Goal: Task Accomplishment & Management: Complete application form

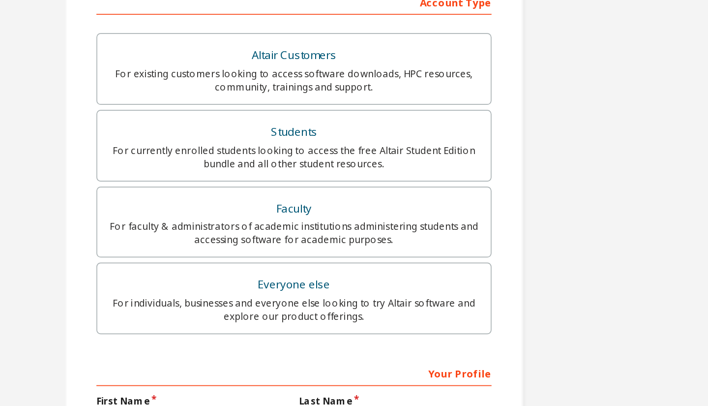
scroll to position [92, 0]
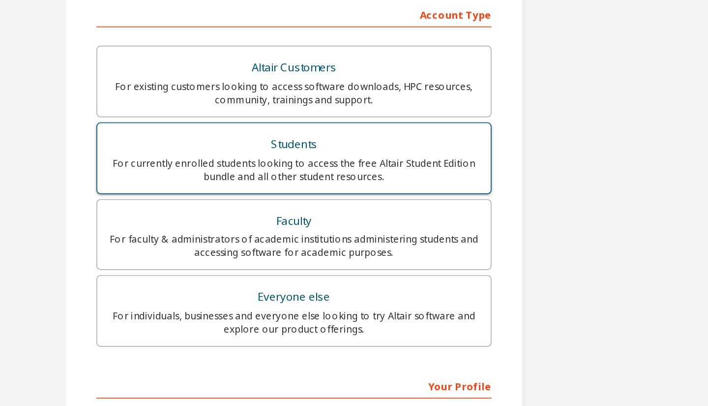
click at [389, 179] on div "For currently enrolled students looking to access the free Altair Student Editi…" at bounding box center [354, 185] width 220 height 16
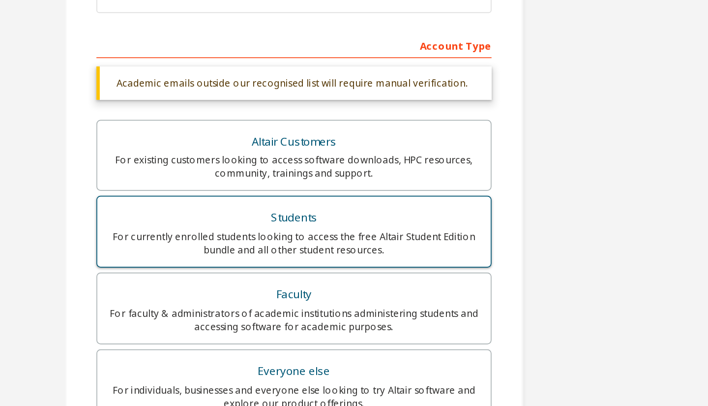
scroll to position [72, 0]
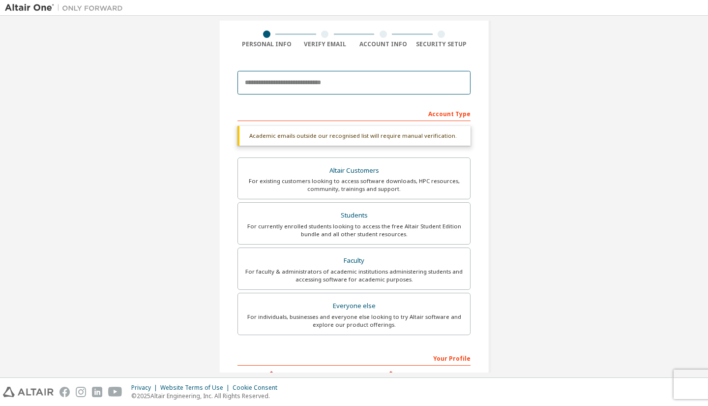
click at [375, 83] on input "email" at bounding box center [354, 83] width 233 height 24
type input "**********"
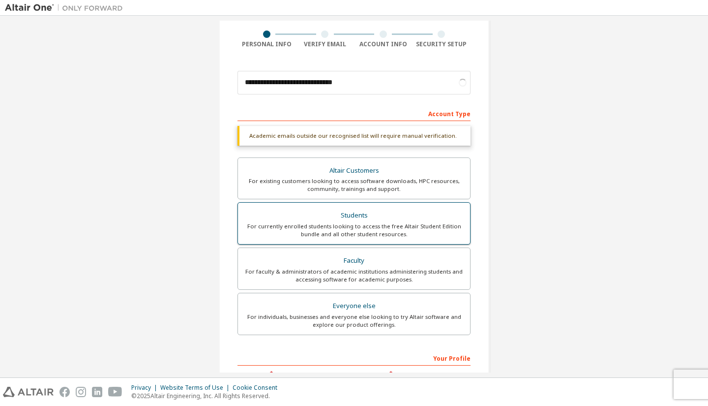
click at [400, 213] on div "Students" at bounding box center [354, 216] width 220 height 14
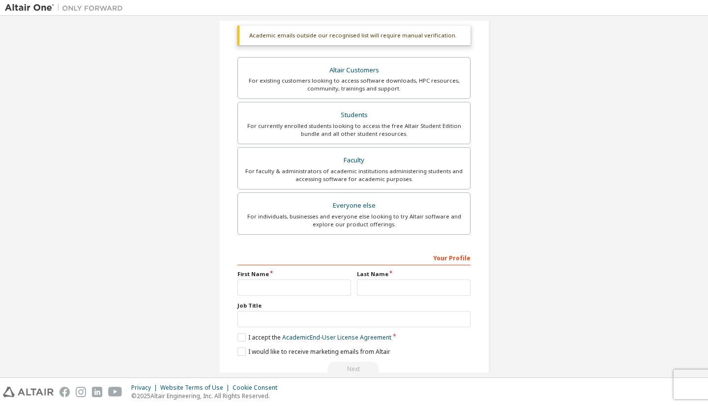
scroll to position [192, 0]
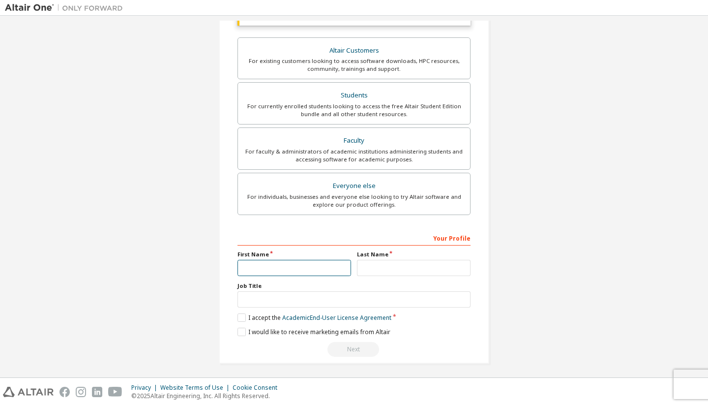
click at [296, 264] on input "text" at bounding box center [295, 268] width 114 height 16
type input "*"
type input "******"
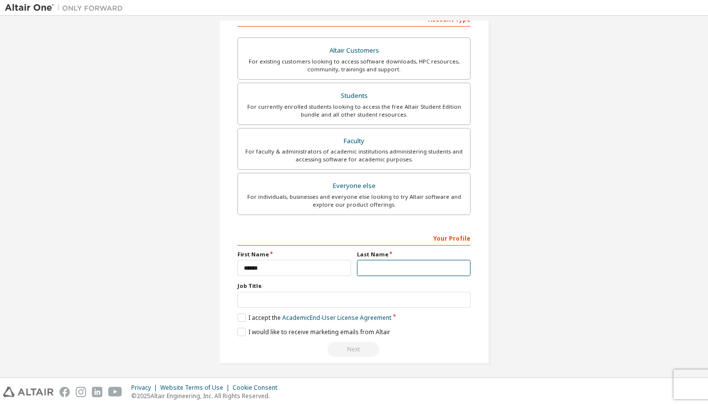
click at [397, 271] on input "text" at bounding box center [414, 268] width 114 height 16
type input "**********"
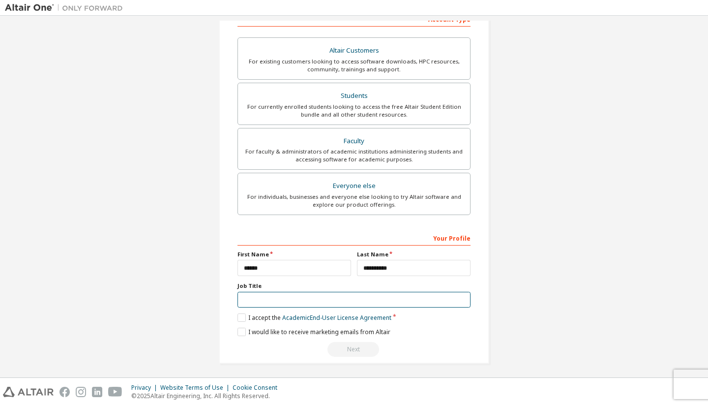
click at [353, 298] on input "text" at bounding box center [354, 300] width 233 height 16
click at [241, 317] on label "I accept the Academic End-User License Agreement" at bounding box center [315, 317] width 154 height 8
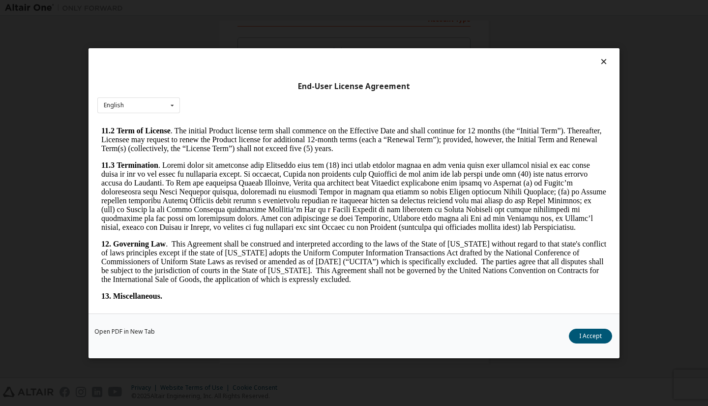
scroll to position [1582, 0]
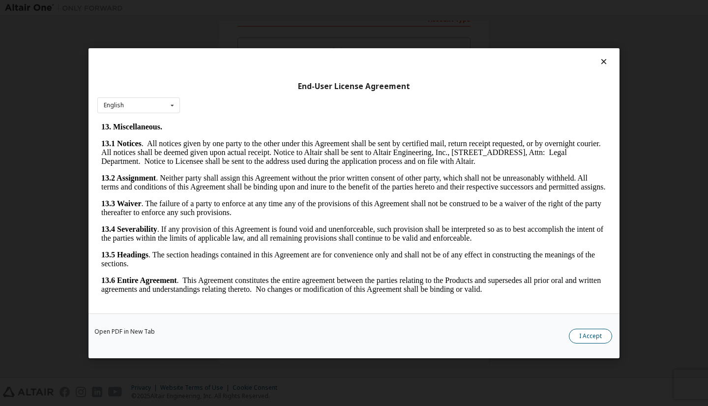
drag, startPoint x: 592, startPoint y: 347, endPoint x: 587, endPoint y: 338, distance: 10.8
click at [587, 338] on div "Open PDF in New Tab I Accept" at bounding box center [354, 335] width 531 height 45
click at [587, 338] on button "I Accept" at bounding box center [590, 335] width 43 height 15
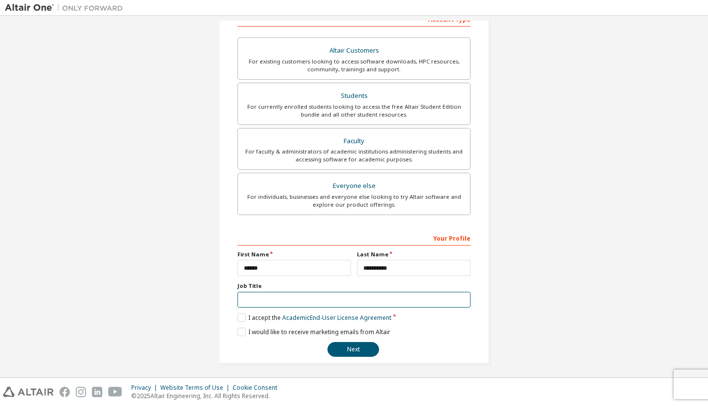
click at [277, 293] on input "text" at bounding box center [354, 300] width 233 height 16
type input "*******"
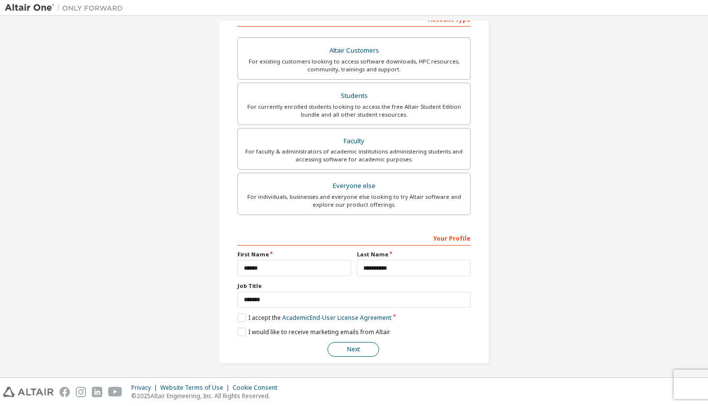
click at [356, 342] on button "Next" at bounding box center [354, 349] width 52 height 15
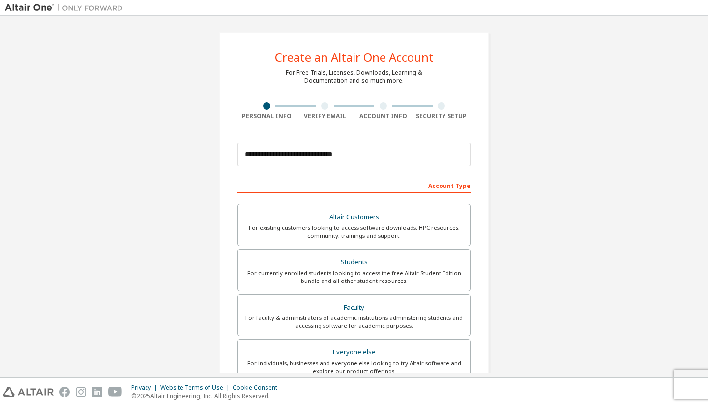
scroll to position [0, 0]
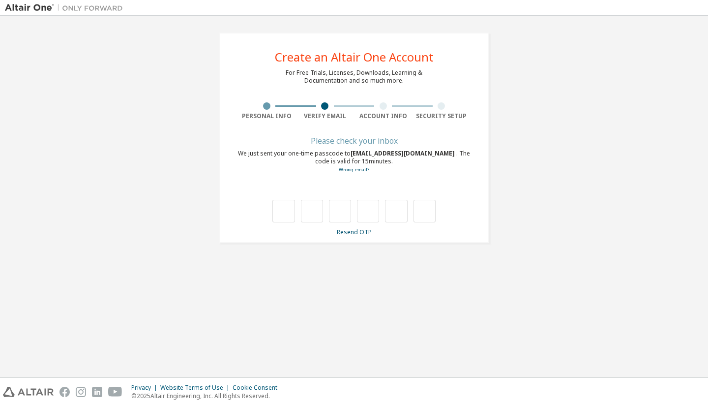
type input "*"
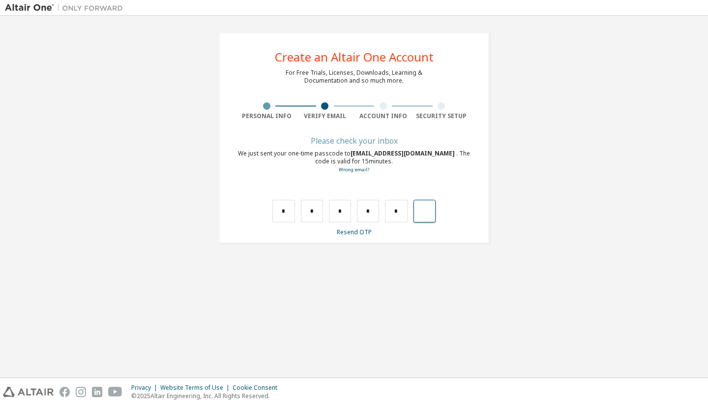
type input "*"
